Goal: Task Accomplishment & Management: Complete application form

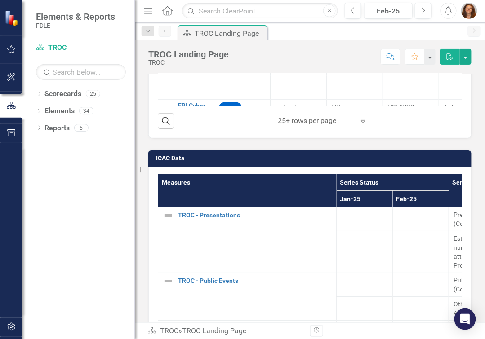
scroll to position [1075, 0]
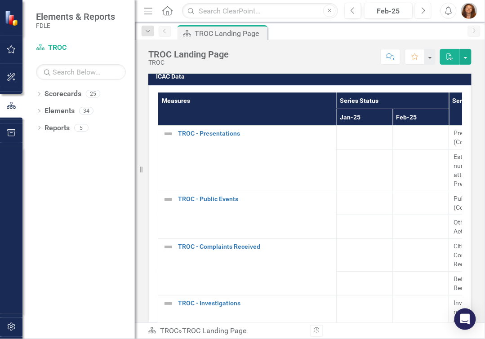
click at [424, 12] on icon "button" at bounding box center [424, 10] width 4 height 6
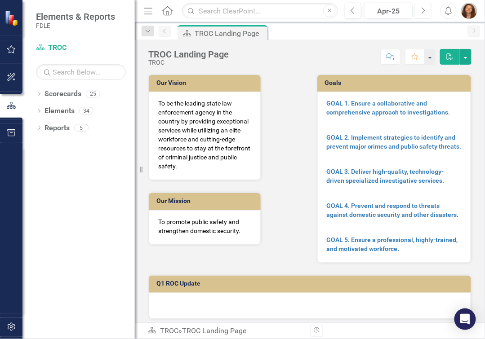
click at [424, 12] on icon "button" at bounding box center [424, 10] width 4 height 6
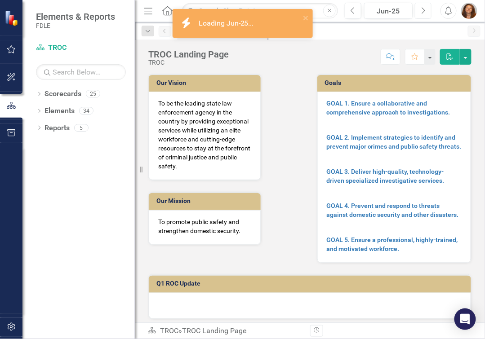
click at [424, 12] on icon "button" at bounding box center [424, 10] width 4 height 6
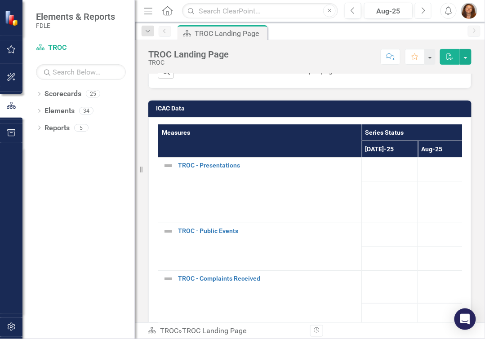
scroll to position [1088, 0]
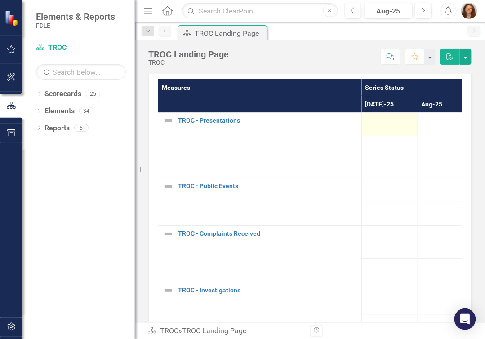
click at [394, 137] on td at bounding box center [390, 125] width 56 height 24
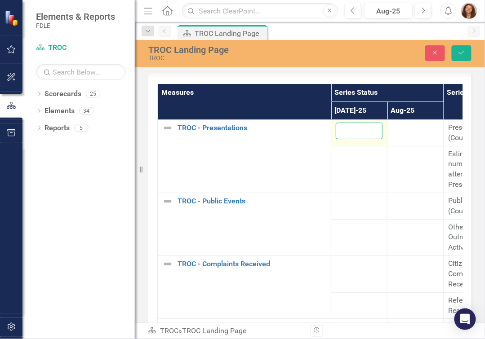
click at [352, 139] on input "number" at bounding box center [359, 131] width 47 height 17
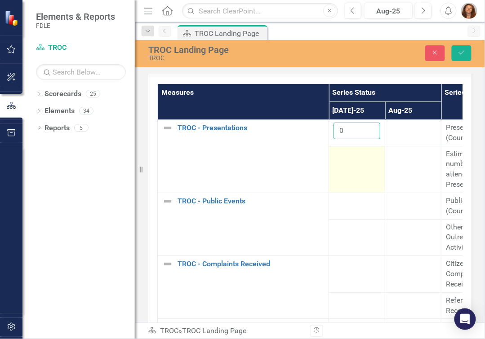
type input "0"
click at [354, 175] on td at bounding box center [357, 169] width 56 height 47
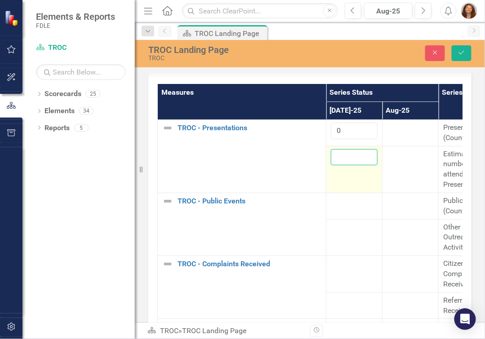
click at [353, 166] on input "number" at bounding box center [354, 157] width 47 height 17
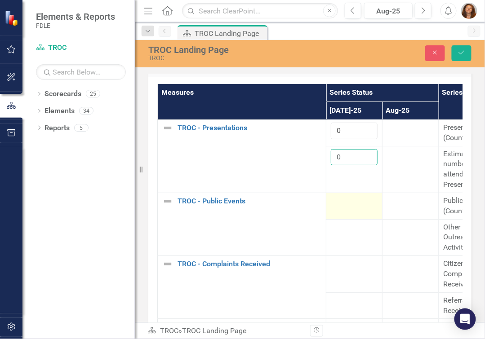
type input "0"
click at [355, 207] on div at bounding box center [354, 201] width 47 height 11
click at [355, 213] on input "number" at bounding box center [354, 204] width 47 height 17
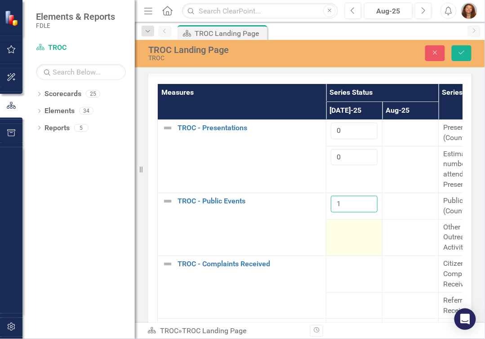
type input "1"
click at [355, 252] on td at bounding box center [354, 237] width 56 height 37
click at [354, 239] on input "number" at bounding box center [354, 231] width 47 height 17
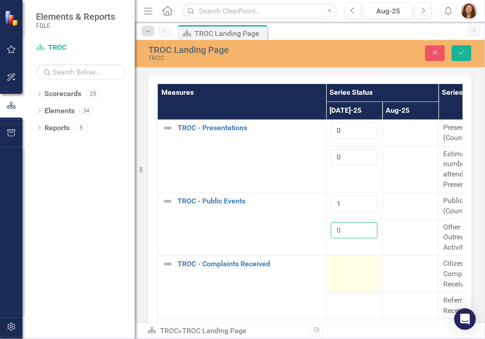
type input "0"
click at [348, 283] on td at bounding box center [354, 274] width 56 height 37
click at [348, 276] on input "number" at bounding box center [354, 267] width 47 height 17
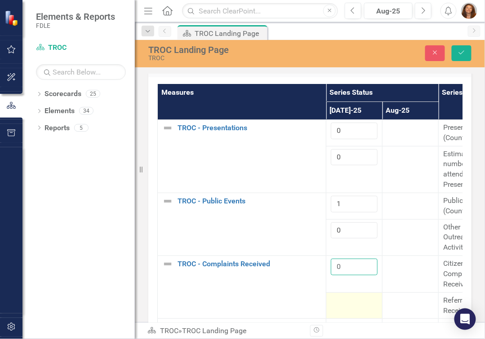
type input "0"
click at [353, 307] on div at bounding box center [354, 301] width 47 height 11
click at [352, 307] on div at bounding box center [354, 301] width 47 height 11
click at [352, 311] on input "number" at bounding box center [354, 304] width 47 height 17
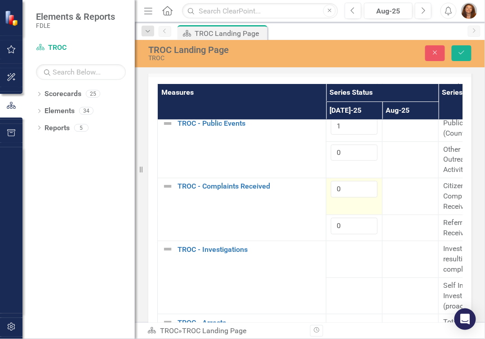
scroll to position [81, 0]
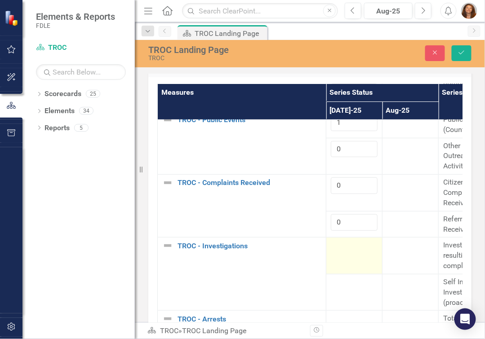
type input "0"
click at [354, 263] on td at bounding box center [354, 256] width 56 height 37
click at [354, 257] on input "number" at bounding box center [354, 249] width 47 height 17
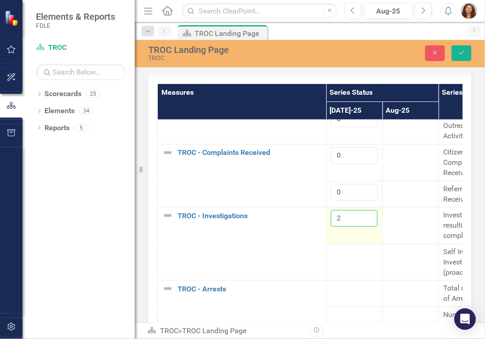
scroll to position [122, 0]
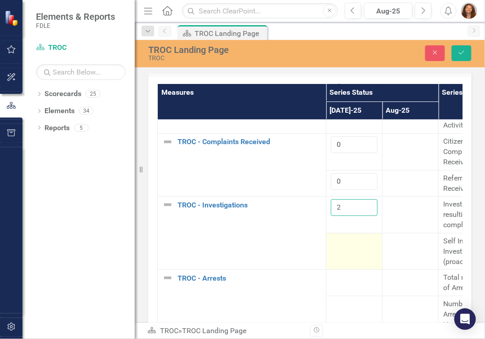
type input "2"
click at [352, 247] on div at bounding box center [354, 241] width 47 height 11
click at [352, 253] on input "number" at bounding box center [354, 244] width 47 height 17
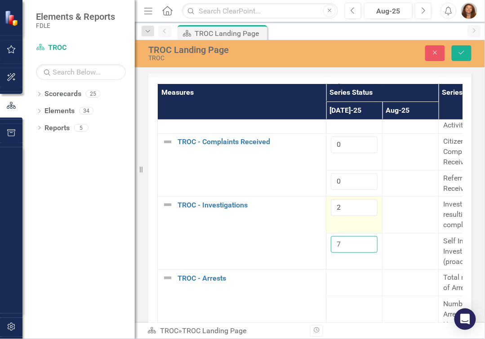
type input "7"
click at [348, 216] on input "2" at bounding box center [354, 208] width 47 height 17
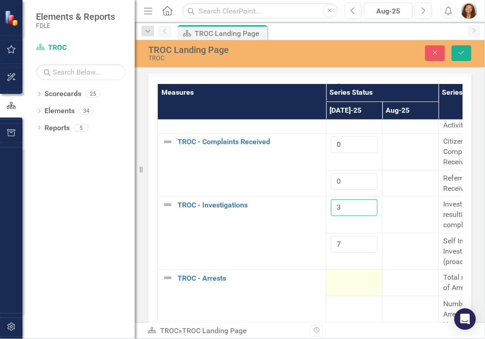
type input "3"
click at [350, 284] on div at bounding box center [354, 278] width 47 height 11
click at [349, 284] on div at bounding box center [354, 278] width 47 height 11
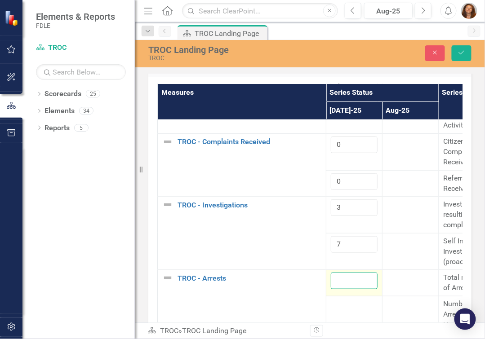
click at [349, 290] on input "number" at bounding box center [354, 281] width 47 height 17
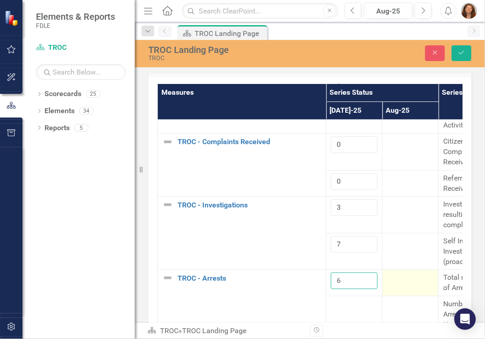
scroll to position [163, 0]
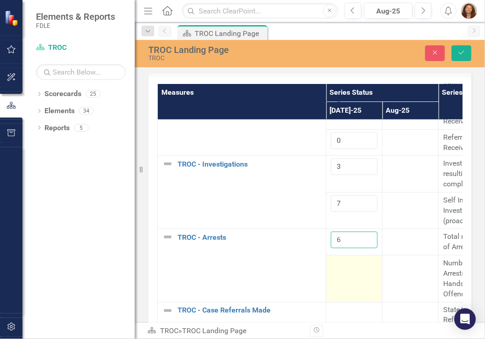
type input "6"
click at [357, 290] on td at bounding box center [354, 279] width 56 height 47
click at [347, 275] on input "number" at bounding box center [354, 267] width 47 height 17
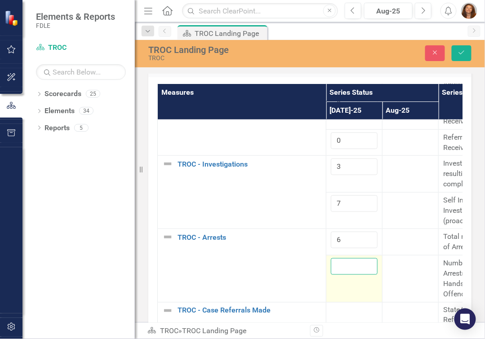
type input "4"
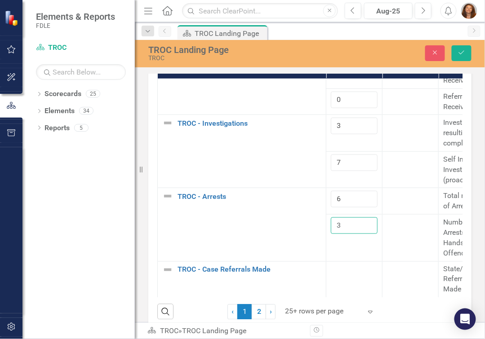
scroll to position [1170, 0]
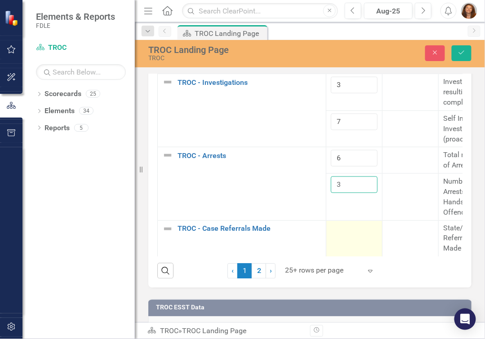
type input "3"
click at [354, 246] on td at bounding box center [354, 239] width 56 height 37
click at [354, 241] on input "number" at bounding box center [354, 232] width 47 height 17
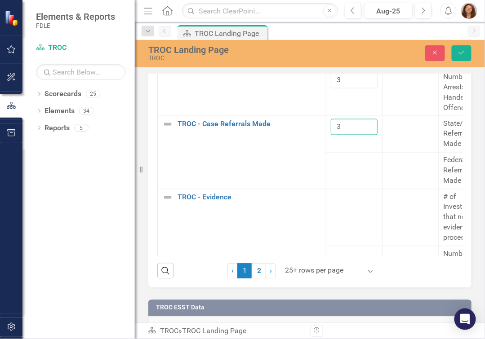
scroll to position [315, 0]
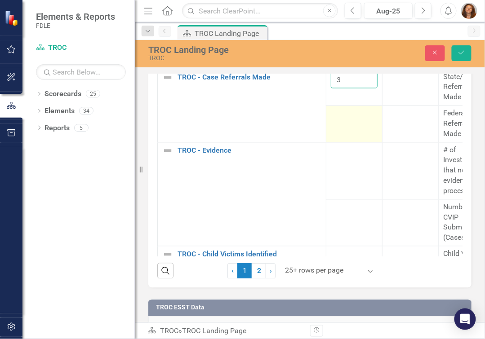
type input "3"
click at [346, 132] on td at bounding box center [354, 124] width 56 height 37
click at [346, 125] on input "number" at bounding box center [354, 117] width 47 height 17
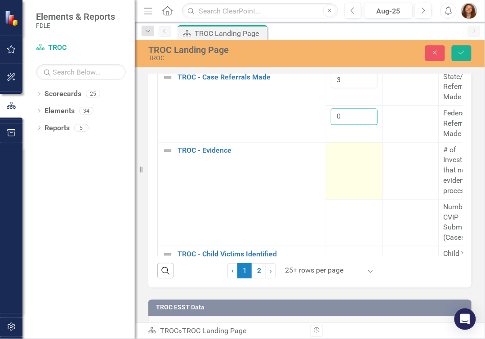
type input "0"
click at [348, 174] on td at bounding box center [354, 171] width 56 height 57
click at [349, 162] on input "number" at bounding box center [354, 154] width 47 height 17
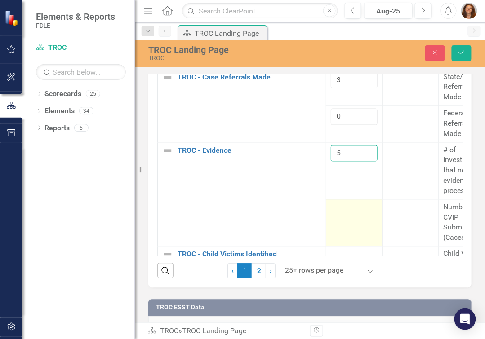
type input "5"
click at [352, 214] on div at bounding box center [354, 208] width 47 height 11
click at [353, 225] on td at bounding box center [354, 223] width 56 height 47
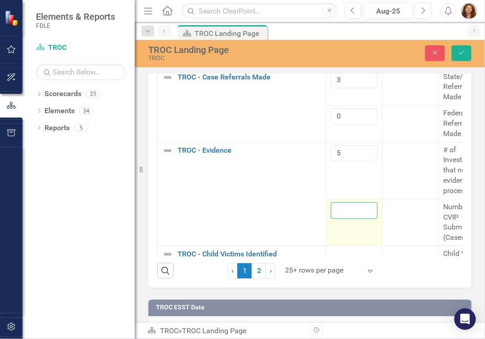
click at [345, 219] on input "number" at bounding box center [354, 211] width 47 height 17
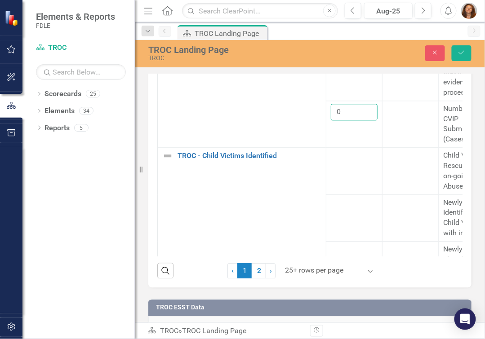
scroll to position [427, 0]
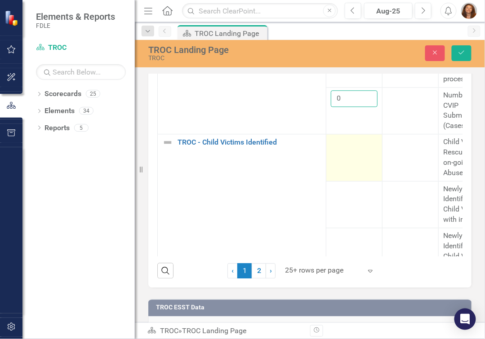
type input "0"
click at [350, 165] on td at bounding box center [354, 158] width 56 height 47
click at [348, 154] on input "number" at bounding box center [354, 146] width 47 height 17
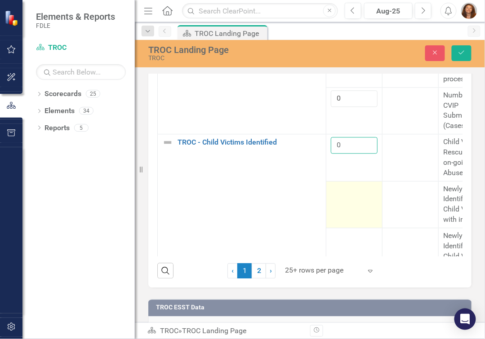
type input "0"
click at [353, 213] on td at bounding box center [354, 205] width 56 height 47
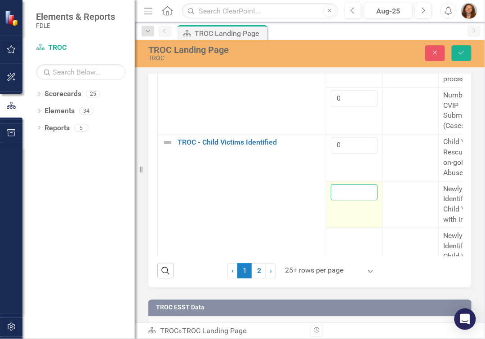
click at [352, 201] on input "number" at bounding box center [354, 193] width 47 height 17
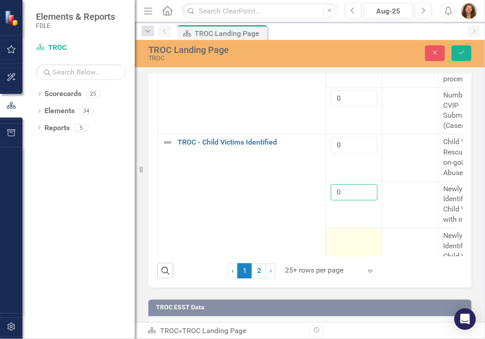
type input "0"
click at [351, 253] on td at bounding box center [354, 256] width 56 height 57
click at [349, 242] on div at bounding box center [354, 237] width 47 height 11
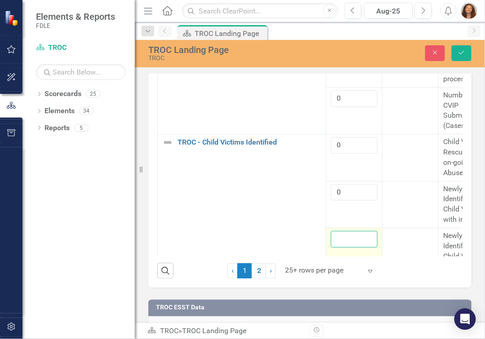
click at [348, 248] on input "number" at bounding box center [354, 240] width 47 height 17
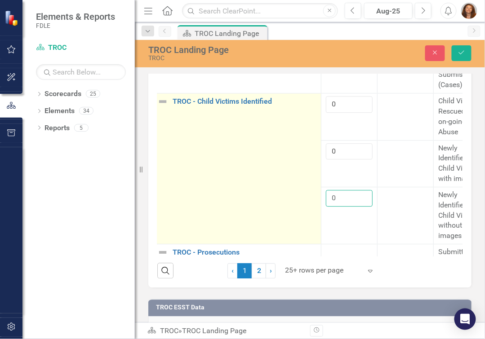
scroll to position [549, 5]
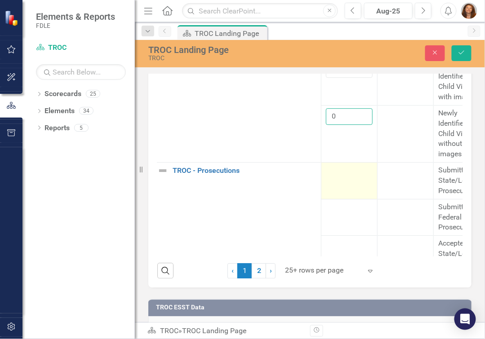
type input "0"
click at [348, 196] on td at bounding box center [349, 181] width 56 height 37
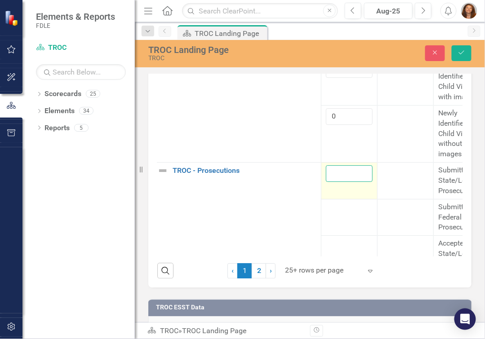
click at [339, 183] on input "number" at bounding box center [349, 174] width 47 height 17
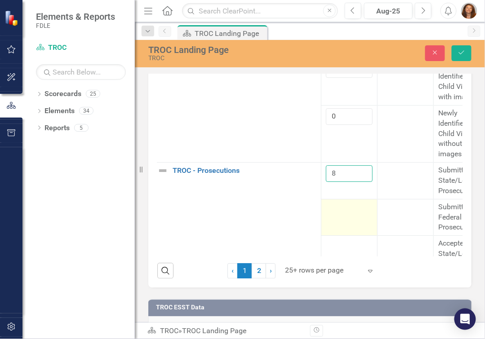
type input "8"
click at [351, 225] on td at bounding box center [349, 218] width 56 height 37
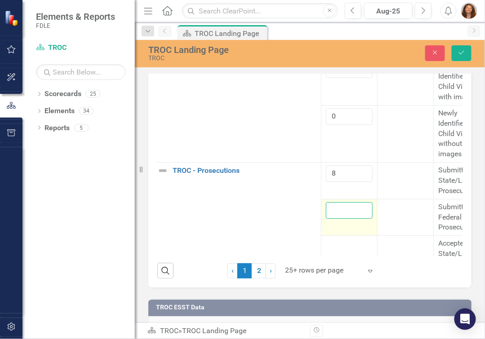
click at [349, 219] on input "number" at bounding box center [349, 211] width 47 height 17
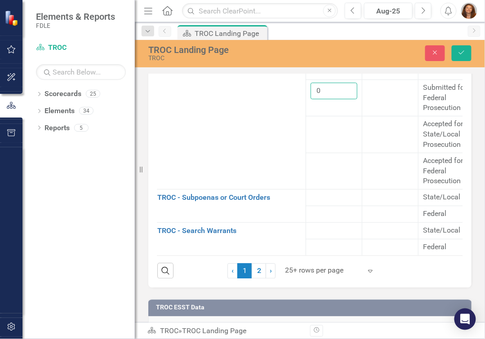
scroll to position [671, 43]
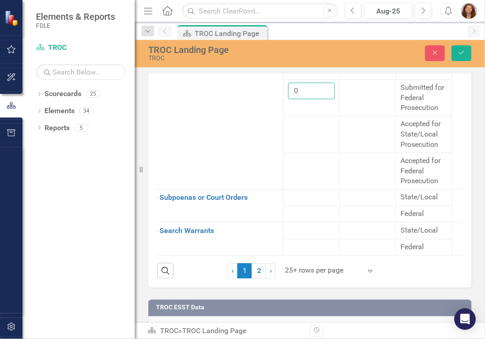
type input "0"
click at [257, 279] on link "2" at bounding box center [259, 271] width 14 height 15
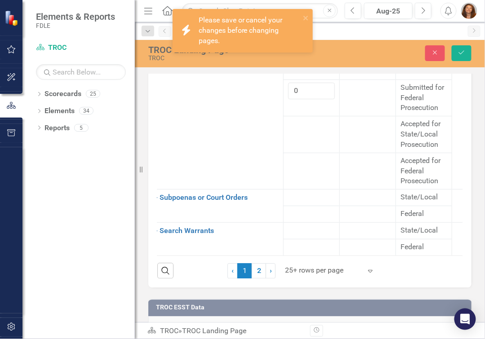
click at [243, 279] on span "1 (current)" at bounding box center [244, 271] width 14 height 15
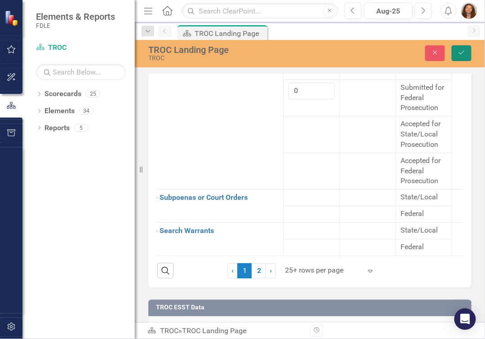
click at [462, 55] on icon "Save" at bounding box center [462, 52] width 8 height 6
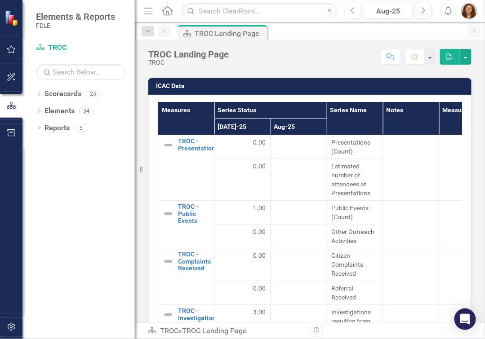
scroll to position [1099, 0]
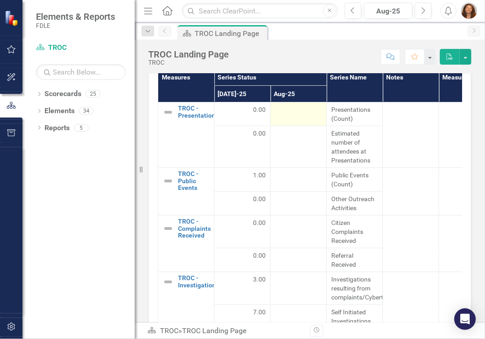
click at [298, 116] on div at bounding box center [298, 110] width 47 height 11
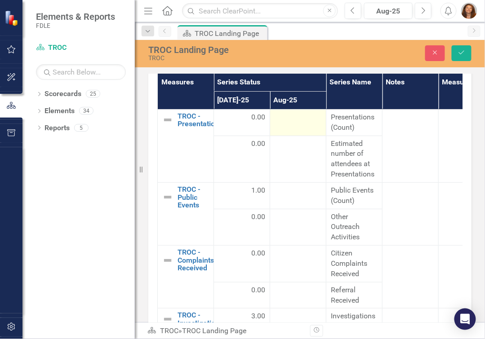
scroll to position [1105, 0]
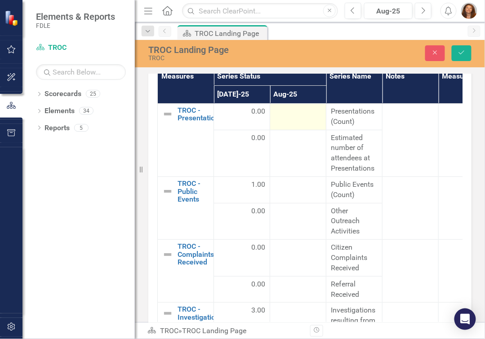
click at [298, 117] on div at bounding box center [298, 112] width 47 height 11
click at [300, 123] on input "number" at bounding box center [298, 115] width 47 height 17
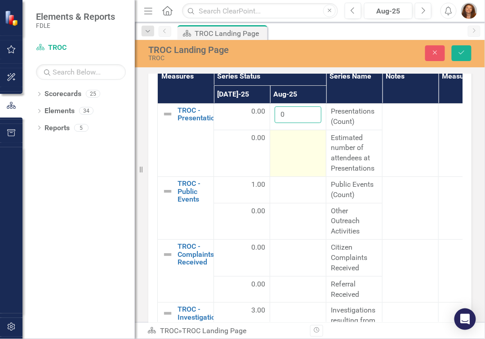
type input "0"
click at [295, 164] on td at bounding box center [298, 153] width 56 height 47
click at [298, 150] on input "number" at bounding box center [298, 141] width 47 height 17
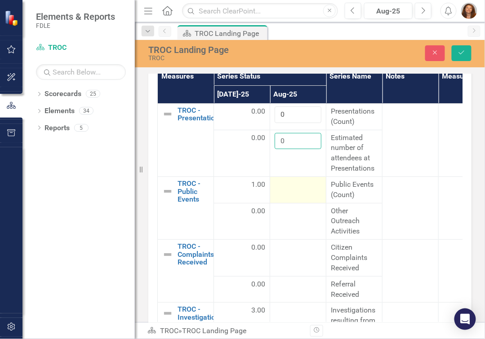
type input "0"
click at [297, 203] on td at bounding box center [298, 190] width 56 height 27
click at [299, 191] on div at bounding box center [298, 185] width 47 height 11
click at [294, 196] on input "number" at bounding box center [298, 188] width 47 height 17
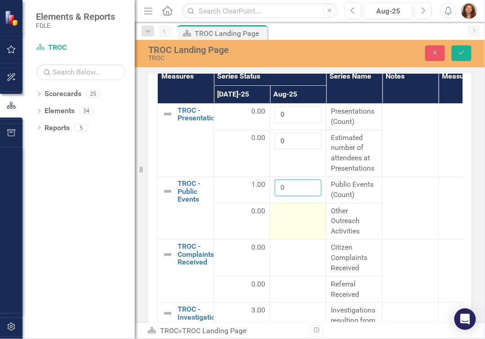
type input "0"
click at [294, 232] on td at bounding box center [298, 221] width 56 height 37
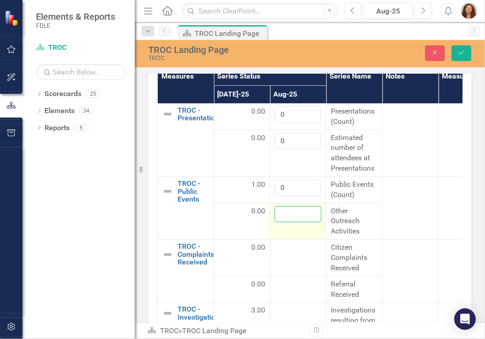
click at [294, 223] on input "number" at bounding box center [298, 214] width 47 height 17
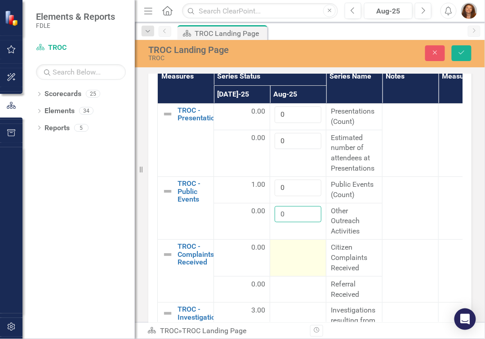
type input "0"
click at [300, 254] on div at bounding box center [298, 248] width 47 height 11
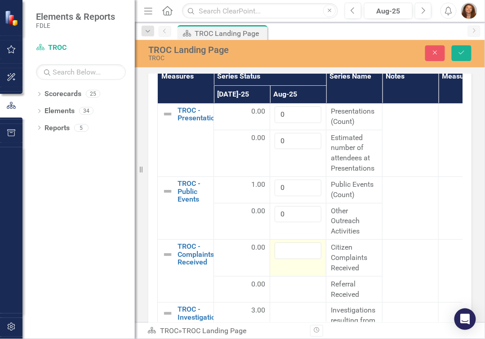
click at [300, 259] on input "number" at bounding box center [298, 251] width 47 height 17
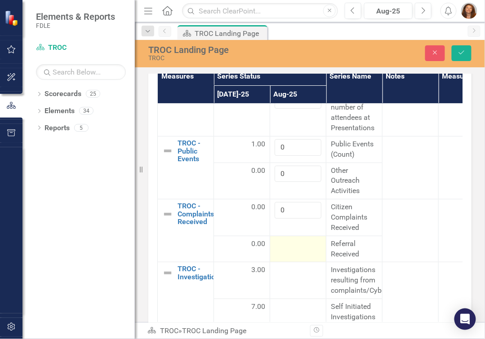
type input "0"
click at [292, 262] on td at bounding box center [298, 249] width 56 height 27
click at [292, 250] on div at bounding box center [298, 244] width 47 height 11
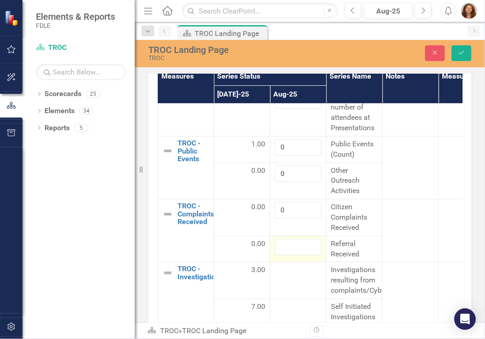
click at [292, 256] on input "number" at bounding box center [298, 247] width 47 height 17
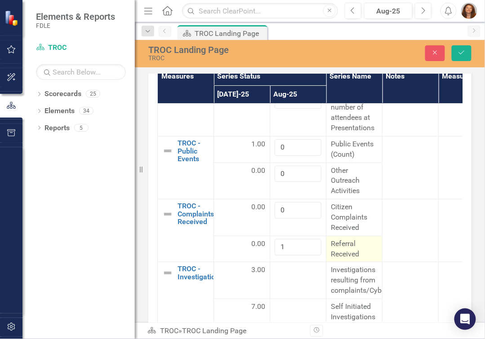
scroll to position [81, 0]
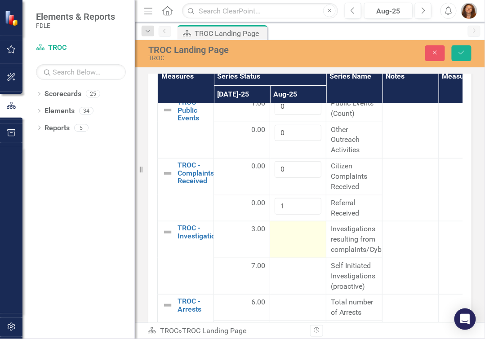
type input "1"
click at [306, 252] on td at bounding box center [298, 240] width 56 height 37
click at [297, 235] on div at bounding box center [298, 229] width 47 height 11
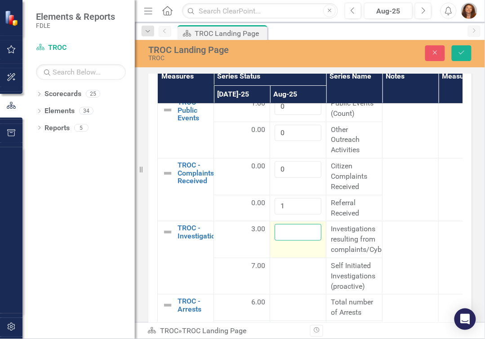
click at [297, 241] on input "number" at bounding box center [298, 232] width 47 height 17
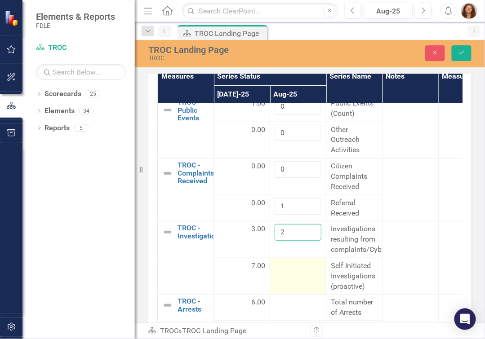
type input "2"
click at [308, 286] on td at bounding box center [298, 276] width 56 height 37
click at [302, 285] on td at bounding box center [298, 276] width 56 height 37
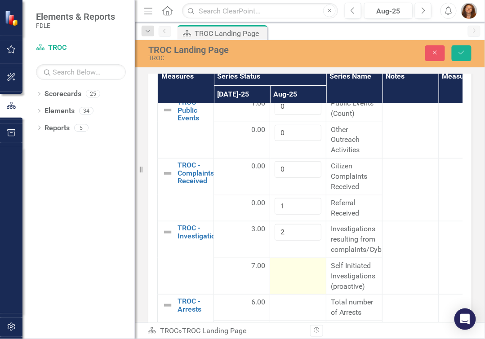
click at [302, 285] on td at bounding box center [298, 276] width 56 height 37
click at [298, 278] on input "number" at bounding box center [298, 269] width 47 height 17
type input "9"
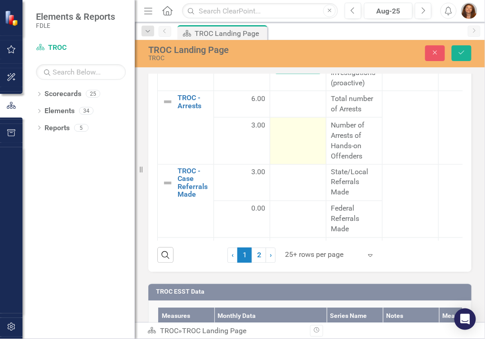
scroll to position [204, 0]
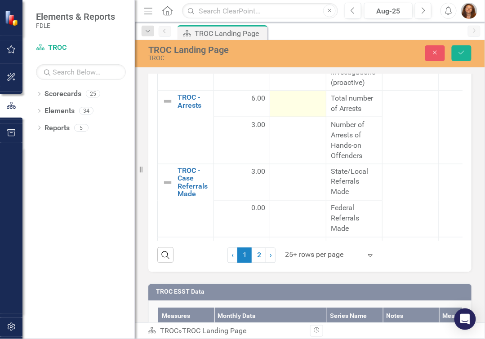
type input "0"
click at [297, 104] on div at bounding box center [298, 99] width 47 height 11
click at [297, 110] on input "number" at bounding box center [298, 102] width 47 height 17
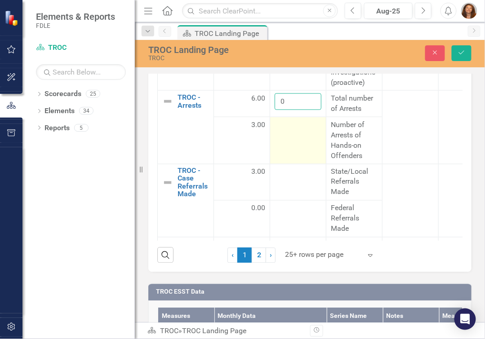
type input "0"
click at [306, 146] on td at bounding box center [298, 140] width 56 height 47
click at [295, 154] on td at bounding box center [298, 140] width 56 height 47
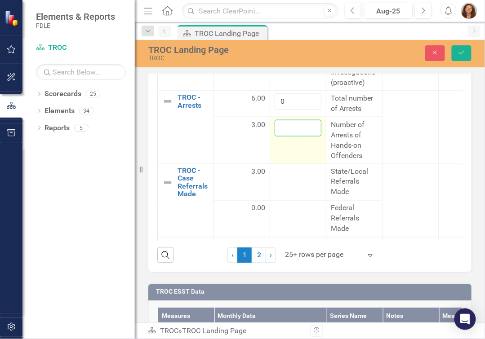
click at [285, 137] on input "number" at bounding box center [298, 128] width 47 height 17
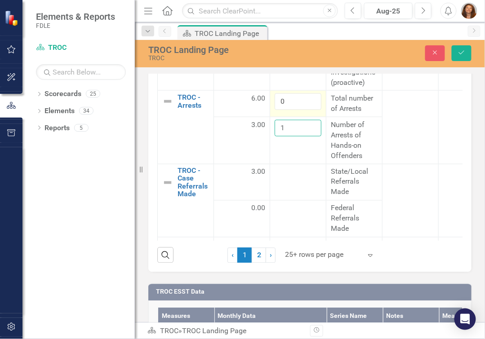
type input "1"
click at [299, 110] on input "0" at bounding box center [298, 102] width 47 height 17
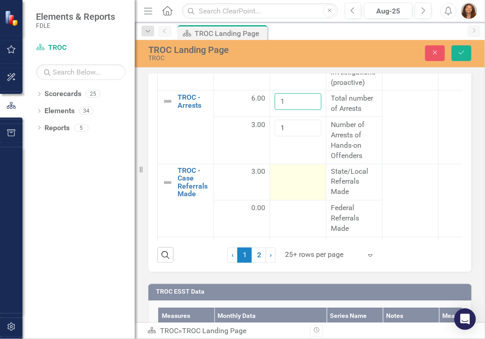
scroll to position [245, 0]
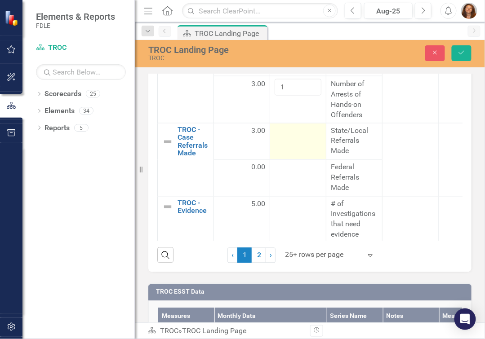
type input "1"
click at [289, 137] on div at bounding box center [298, 131] width 47 height 11
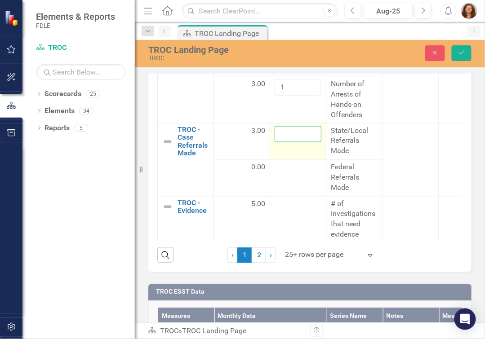
click at [295, 143] on input "number" at bounding box center [298, 134] width 47 height 17
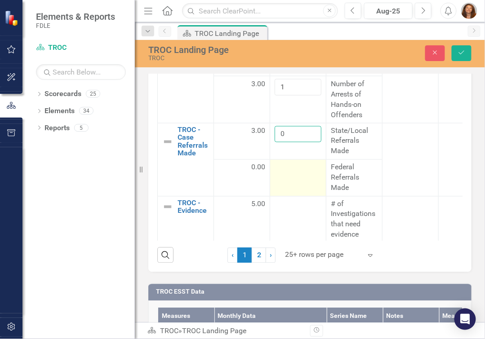
type input "0"
click at [301, 174] on div at bounding box center [298, 168] width 47 height 11
click at [300, 174] on div at bounding box center [298, 168] width 47 height 11
click at [300, 185] on td at bounding box center [298, 178] width 56 height 37
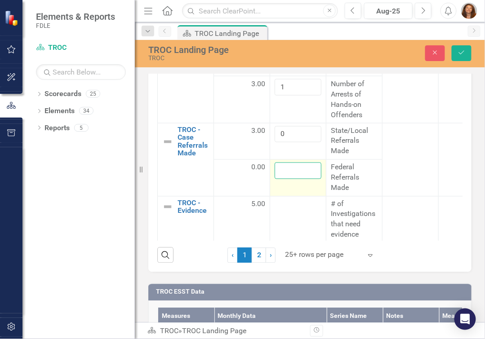
click at [300, 179] on input "number" at bounding box center [298, 171] width 47 height 17
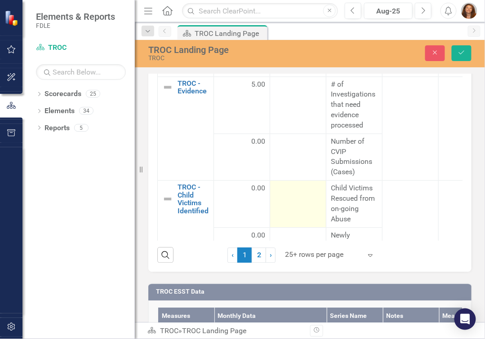
scroll to position [368, 0]
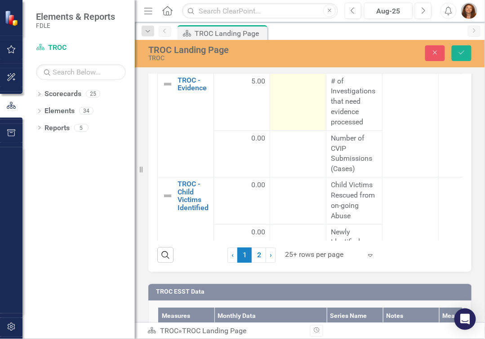
type input "0"
click at [290, 99] on td at bounding box center [298, 102] width 56 height 57
click at [290, 94] on input "number" at bounding box center [298, 85] width 47 height 17
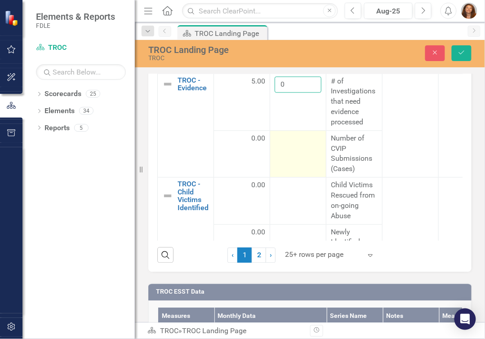
type input "0"
click at [300, 145] on div at bounding box center [298, 139] width 47 height 11
click at [298, 158] on td at bounding box center [298, 154] width 56 height 47
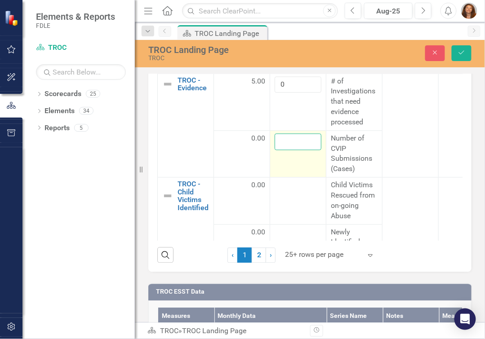
click at [297, 151] on input "number" at bounding box center [298, 142] width 47 height 17
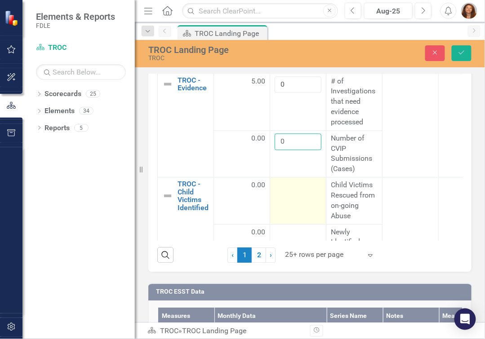
type input "0"
click at [289, 206] on td at bounding box center [298, 201] width 56 height 47
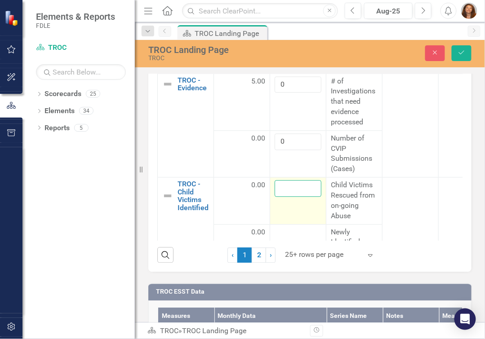
click at [289, 197] on input "number" at bounding box center [298, 189] width 47 height 17
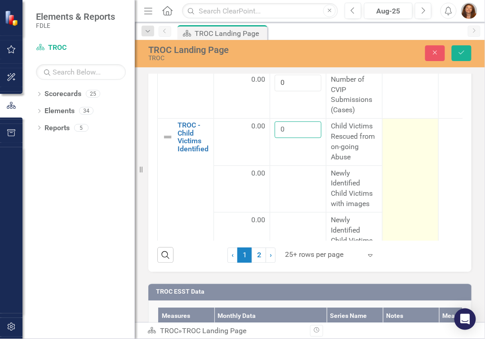
scroll to position [450, 0]
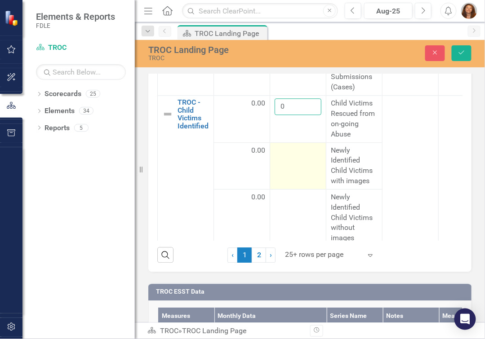
type input "0"
click at [290, 157] on div at bounding box center [298, 151] width 47 height 11
click at [289, 157] on div at bounding box center [298, 151] width 47 height 11
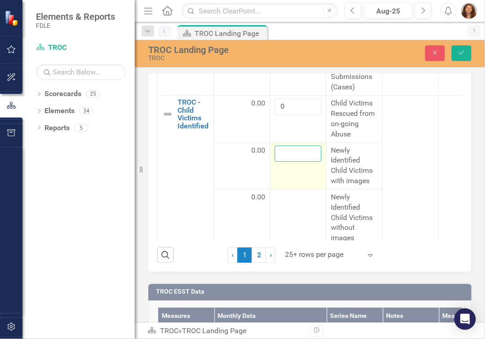
click at [289, 163] on input "number" at bounding box center [298, 154] width 47 height 17
click at [288, 163] on input "number" at bounding box center [298, 154] width 47 height 17
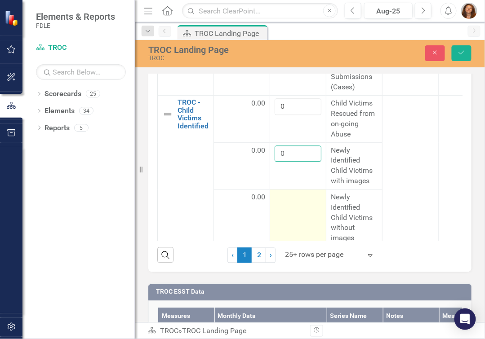
type input "0"
click at [294, 223] on td at bounding box center [298, 218] width 56 height 57
click at [293, 204] on div at bounding box center [298, 198] width 47 height 11
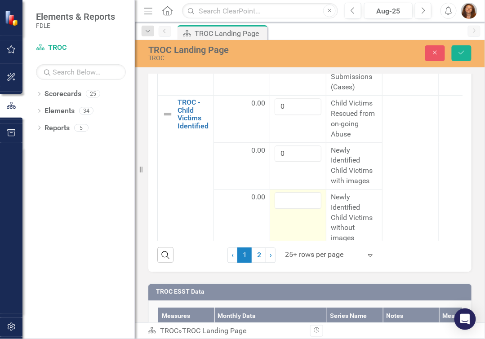
click at [293, 210] on div at bounding box center [298, 201] width 47 height 17
click at [293, 210] on input "number" at bounding box center [298, 201] width 47 height 17
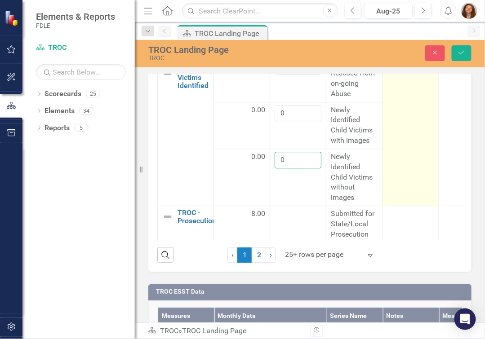
scroll to position [572, 0]
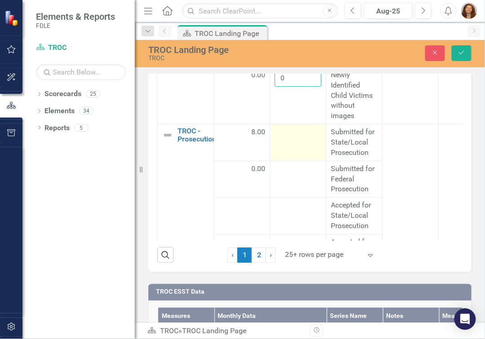
type input "0"
click at [292, 151] on td at bounding box center [298, 143] width 56 height 37
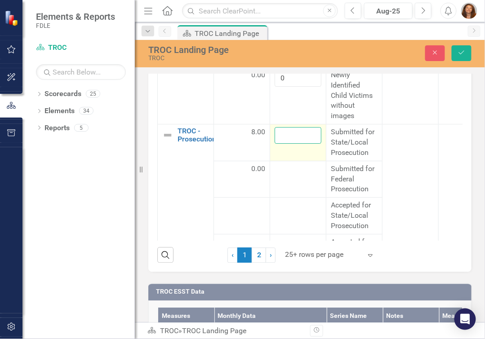
click at [292, 144] on input "number" at bounding box center [298, 136] width 47 height 17
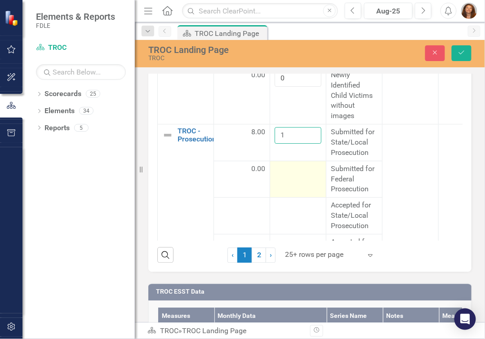
type input "1"
click at [303, 175] on div at bounding box center [298, 170] width 47 height 11
click at [300, 175] on div at bounding box center [298, 170] width 47 height 11
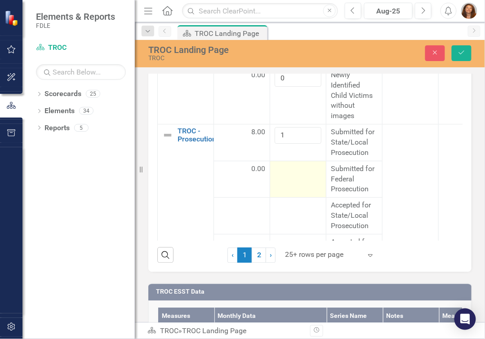
click at [300, 175] on div at bounding box center [298, 170] width 47 height 11
click at [300, 180] on input "number" at bounding box center [298, 173] width 47 height 17
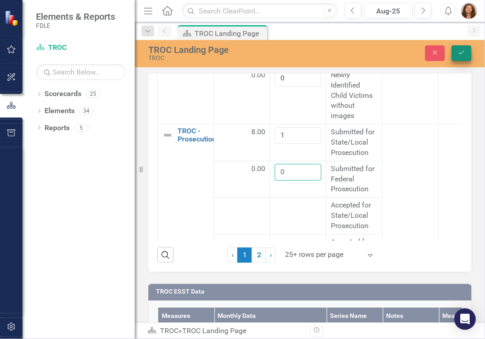
type input "0"
click at [461, 54] on icon "Save" at bounding box center [462, 52] width 8 height 6
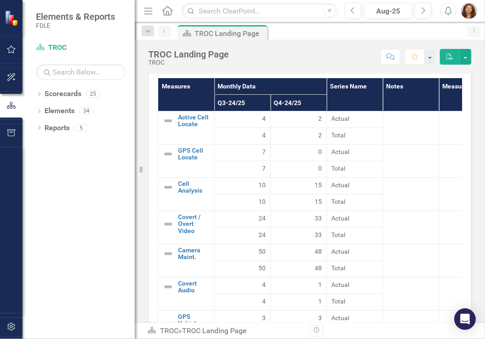
scroll to position [1424, 0]
